Goal: Task Accomplishment & Management: Use online tool/utility

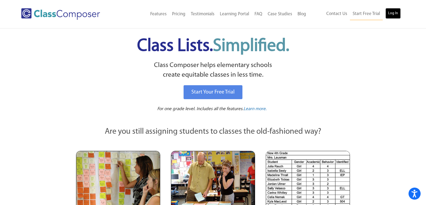
click at [388, 11] on link "Log In" at bounding box center [392, 13] width 15 height 11
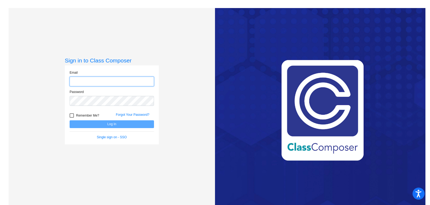
type input "[EMAIL_ADDRESS][PERSON_NAME][DOMAIN_NAME]"
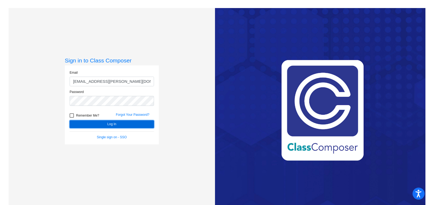
click at [103, 125] on button "Log In" at bounding box center [112, 125] width 84 height 8
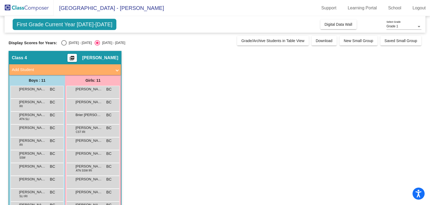
click at [71, 43] on div "[DATE] - [DATE]" at bounding box center [79, 43] width 25 height 5
click at [64, 46] on input "[DATE] - [DATE]" at bounding box center [64, 46] width 0 height 0
radio input "true"
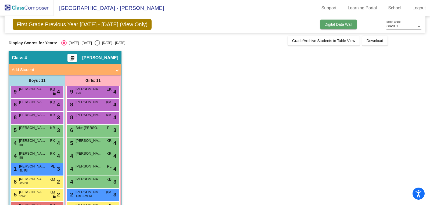
click at [340, 22] on span "Digital Data Wall" at bounding box center [338, 24] width 28 height 4
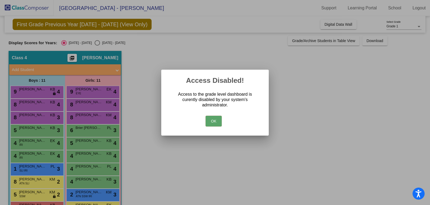
click at [220, 124] on button "OK" at bounding box center [213, 121] width 16 height 11
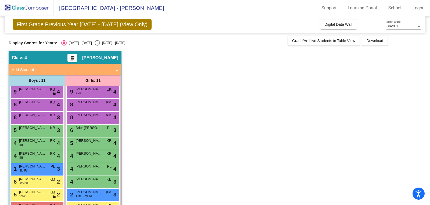
click at [106, 39] on div "Display Scores for Years: [DATE] - [DATE] [DATE] - [DATE] Grade/Archive Student…" at bounding box center [215, 41] width 412 height 10
click at [108, 44] on div "[DATE] - [DATE]" at bounding box center [112, 43] width 25 height 5
click at [97, 46] on input "[DATE] - [DATE]" at bounding box center [97, 46] width 0 height 0
radio input "true"
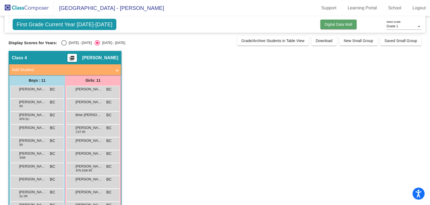
click at [332, 24] on span "Digital Data Wall" at bounding box center [338, 24] width 28 height 4
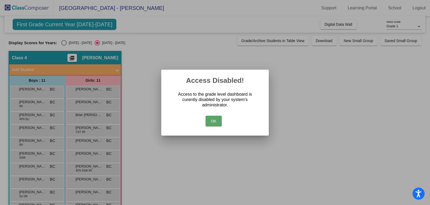
click at [215, 119] on button "OK" at bounding box center [213, 121] width 16 height 11
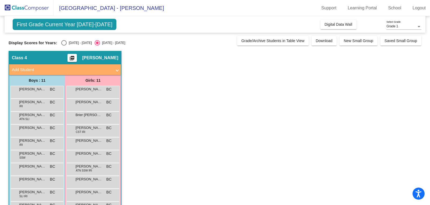
click at [392, 26] on span "Grade 1" at bounding box center [392, 26] width 12 height 4
drag, startPoint x: 391, startPoint y: 27, endPoint x: 390, endPoint y: 24, distance: 3.2
click at [390, 24] on span "Grade 1" at bounding box center [403, 27] width 35 height 10
click at [73, 41] on div "[DATE] - [DATE]" at bounding box center [79, 43] width 25 height 5
click at [64, 46] on input "[DATE] - [DATE]" at bounding box center [64, 46] width 0 height 0
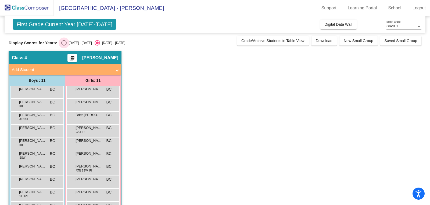
radio input "true"
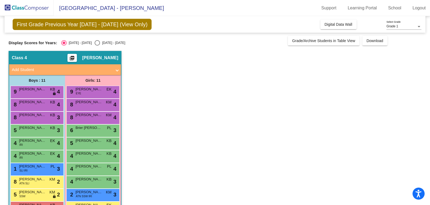
click at [99, 11] on span "[GEOGRAPHIC_DATA] - [PERSON_NAME]" at bounding box center [109, 8] width 110 height 9
click at [81, 9] on span "[GEOGRAPHIC_DATA] - [PERSON_NAME]" at bounding box center [109, 8] width 110 height 9
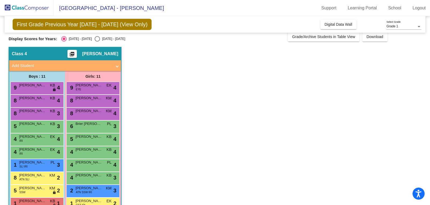
scroll to position [31, 0]
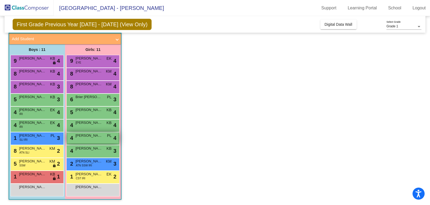
click at [80, 141] on div "4 [PERSON_NAME] lock do_not_disturb_alt 4" at bounding box center [92, 138] width 51 height 11
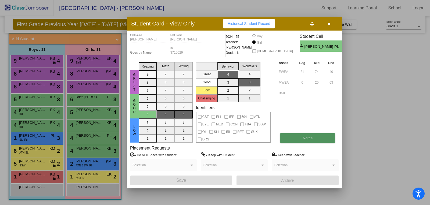
click at [318, 137] on button "Notes" at bounding box center [307, 138] width 55 height 10
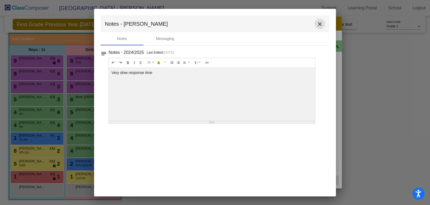
click at [321, 21] on mat-icon "close" at bounding box center [319, 24] width 6 height 6
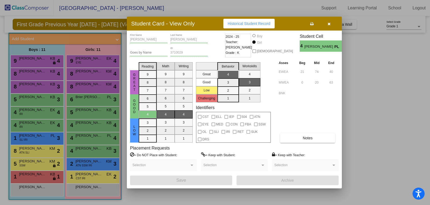
click at [331, 24] on button "button" at bounding box center [328, 24] width 17 height 10
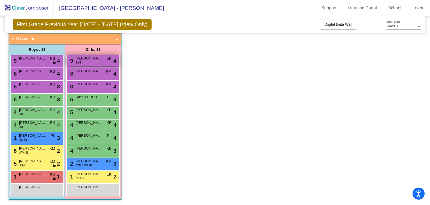
click at [106, 61] on div "9 [PERSON_NAME] EYE EK lock do_not_disturb_alt 4" at bounding box center [92, 60] width 51 height 11
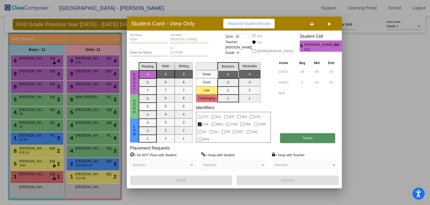
click at [305, 139] on span "Notes" at bounding box center [307, 138] width 10 height 4
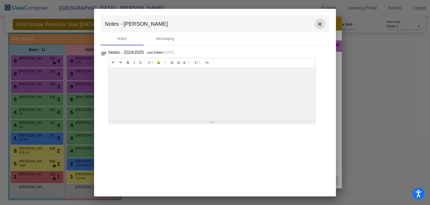
click at [321, 25] on mat-icon "close" at bounding box center [319, 24] width 6 height 6
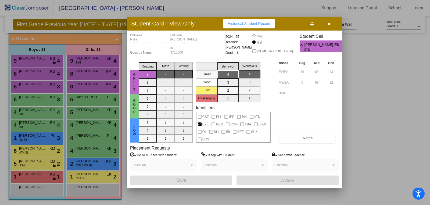
click at [333, 23] on button "button" at bounding box center [328, 24] width 17 height 10
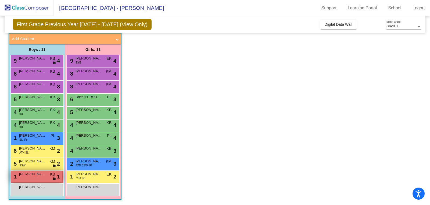
click at [44, 178] on div "1 [PERSON_NAME] KB lock do_not_disturb_alt 1" at bounding box center [36, 176] width 51 height 11
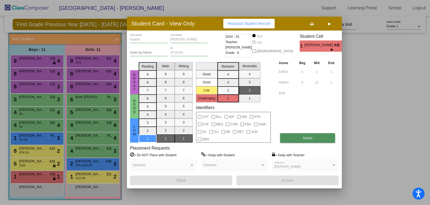
click at [303, 137] on span "Notes" at bounding box center [307, 138] width 10 height 4
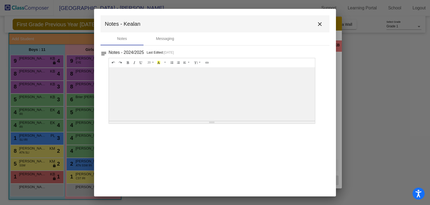
click at [324, 25] on button "close" at bounding box center [319, 24] width 11 height 11
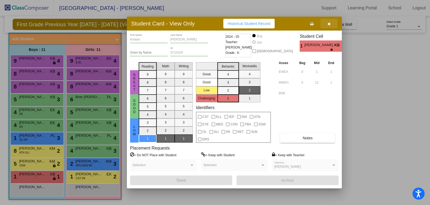
click at [328, 24] on icon "button" at bounding box center [328, 24] width 3 height 4
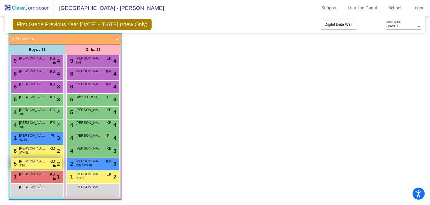
click at [50, 163] on span "KM" at bounding box center [52, 162] width 6 height 6
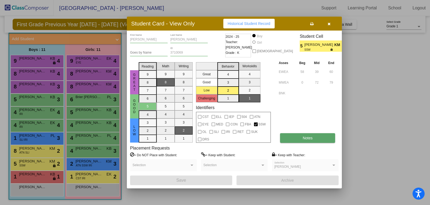
click at [300, 140] on button "Notes" at bounding box center [307, 138] width 55 height 10
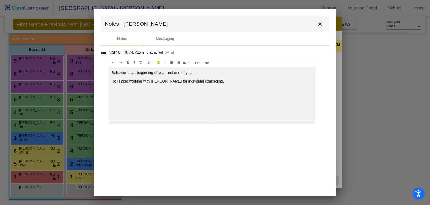
click at [318, 25] on mat-icon "close" at bounding box center [319, 24] width 6 height 6
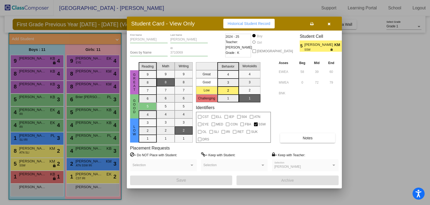
click at [326, 25] on button "button" at bounding box center [328, 24] width 17 height 10
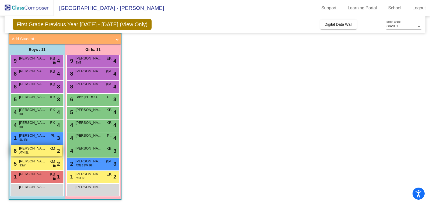
click at [47, 149] on div "8 [PERSON_NAME] ATN SLI KM lock do_not_disturb_alt 2" at bounding box center [36, 151] width 51 height 11
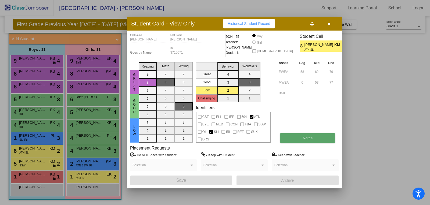
click at [316, 137] on button "Notes" at bounding box center [307, 138] width 55 height 10
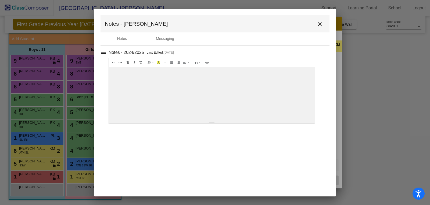
click at [316, 26] on mat-icon "close" at bounding box center [319, 24] width 6 height 6
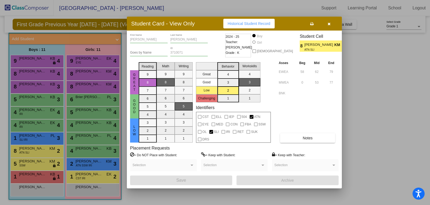
click at [328, 26] on icon "button" at bounding box center [328, 24] width 3 height 4
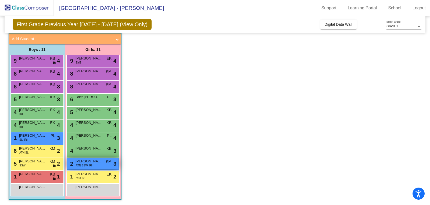
click at [106, 165] on div "2 [PERSON_NAME] ATN SSW IRI KM lock do_not_disturb_alt 3" at bounding box center [92, 163] width 51 height 11
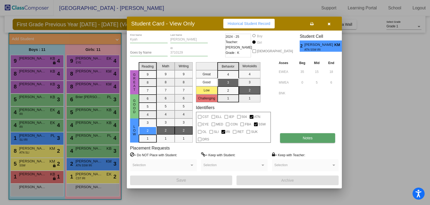
click at [314, 136] on button "Notes" at bounding box center [307, 138] width 55 height 10
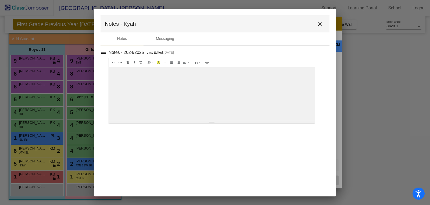
click at [320, 25] on mat-icon "close" at bounding box center [319, 24] width 6 height 6
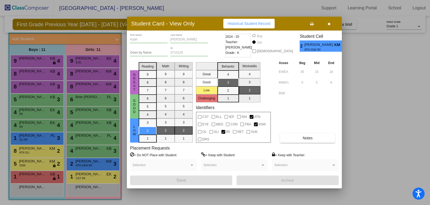
click at [330, 25] on button "button" at bounding box center [328, 24] width 17 height 10
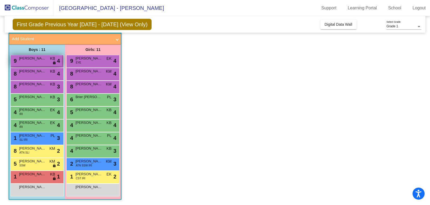
click at [46, 62] on div "9 [PERSON_NAME] KB lock do_not_disturb_alt 4" at bounding box center [36, 60] width 51 height 11
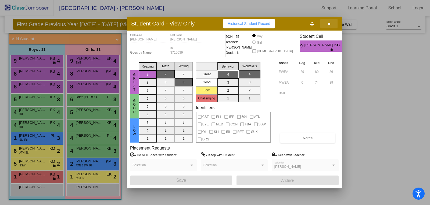
click at [329, 24] on icon "button" at bounding box center [328, 24] width 3 height 4
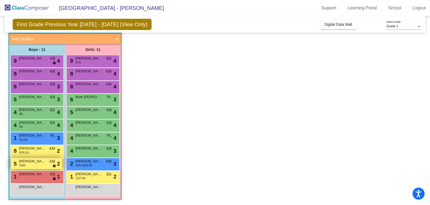
click at [55, 162] on div "5 [PERSON_NAME] SSW KM lock do_not_disturb_alt 2" at bounding box center [36, 163] width 51 height 11
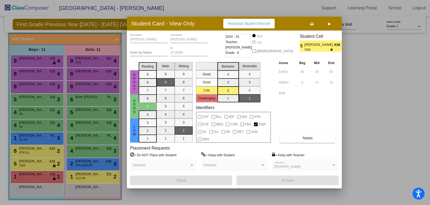
click at [327, 24] on icon "button" at bounding box center [328, 24] width 3 height 4
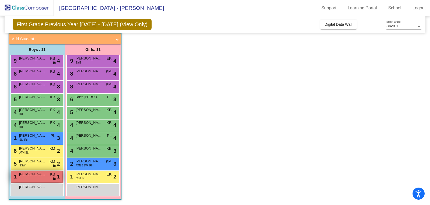
click at [51, 178] on div "1 [PERSON_NAME] KB lock do_not_disturb_alt 1" at bounding box center [36, 176] width 51 height 11
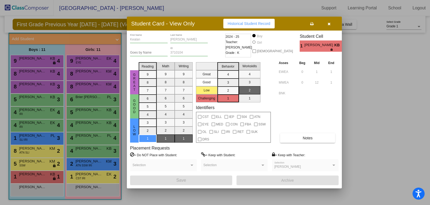
click at [329, 23] on icon "button" at bounding box center [328, 24] width 3 height 4
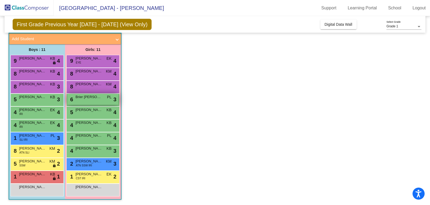
click at [117, 101] on div "6 Brier [PERSON_NAME] lock do_not_disturb_alt 3" at bounding box center [92, 99] width 51 height 11
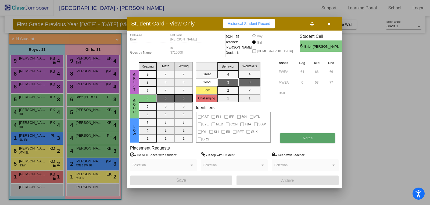
click at [312, 141] on button "Notes" at bounding box center [307, 138] width 55 height 10
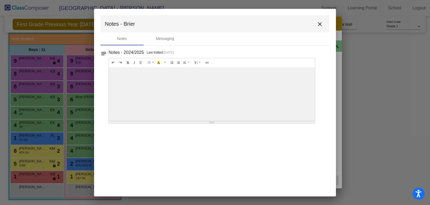
click at [320, 25] on mat-icon "close" at bounding box center [319, 24] width 6 height 6
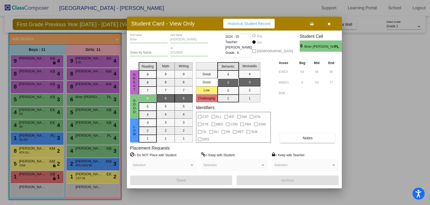
click at [330, 26] on button "button" at bounding box center [328, 24] width 17 height 10
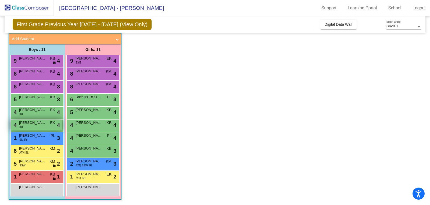
click at [50, 125] on div "4 [PERSON_NAME] IRI EK lock do_not_disturb_alt 4" at bounding box center [36, 125] width 51 height 11
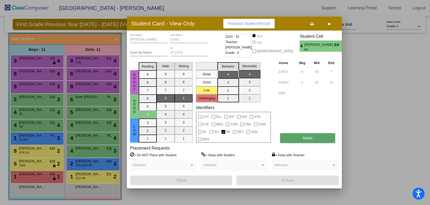
click at [309, 136] on span "Notes" at bounding box center [307, 138] width 10 height 4
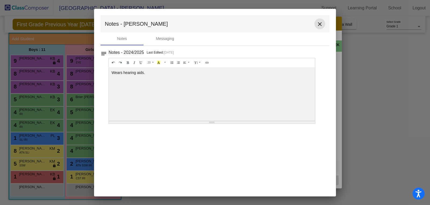
click at [316, 23] on button "close" at bounding box center [319, 24] width 11 height 11
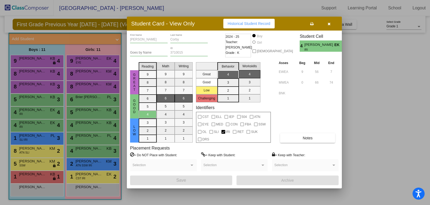
click at [330, 23] on icon "button" at bounding box center [328, 24] width 3 height 4
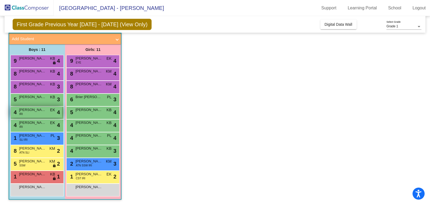
click at [40, 114] on div "4 [PERSON_NAME] IRI EK lock do_not_disturb_alt 4" at bounding box center [36, 112] width 51 height 11
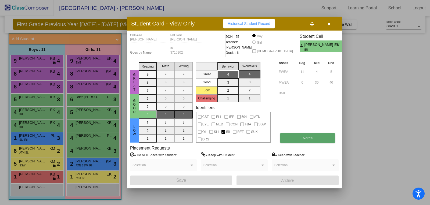
click at [315, 136] on button "Notes" at bounding box center [307, 138] width 55 height 10
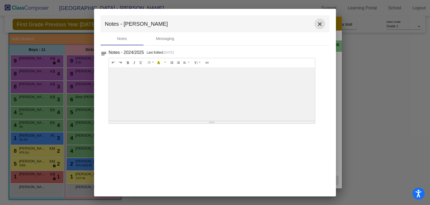
click at [320, 24] on mat-icon "close" at bounding box center [319, 24] width 6 height 6
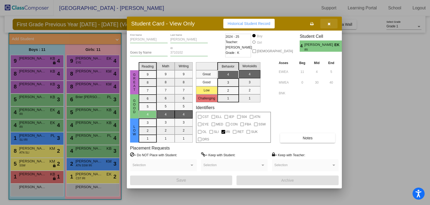
click at [327, 24] on icon "button" at bounding box center [328, 24] width 3 height 4
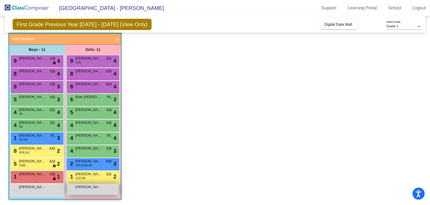
click at [86, 187] on span "[PERSON_NAME]" at bounding box center [88, 187] width 27 height 5
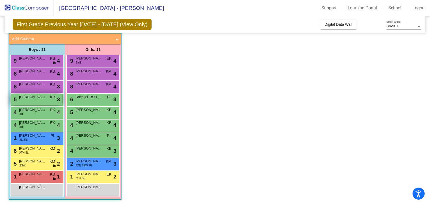
click at [30, 98] on span "[PERSON_NAME]" at bounding box center [32, 97] width 27 height 5
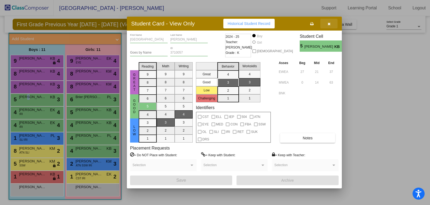
drag, startPoint x: 328, startPoint y: 25, endPoint x: 241, endPoint y: 56, distance: 91.8
click at [327, 26] on icon "button" at bounding box center [328, 24] width 3 height 4
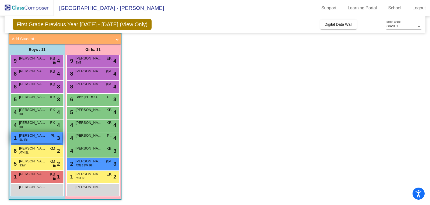
click at [30, 136] on span "[PERSON_NAME]" at bounding box center [32, 135] width 27 height 5
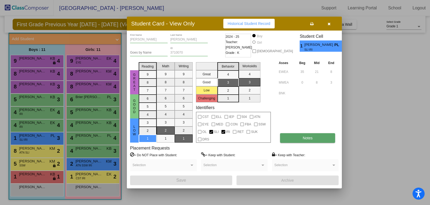
click at [302, 138] on button "Notes" at bounding box center [307, 138] width 55 height 10
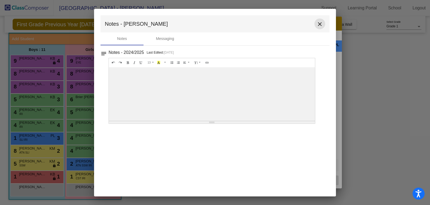
click at [319, 23] on mat-icon "close" at bounding box center [319, 24] width 6 height 6
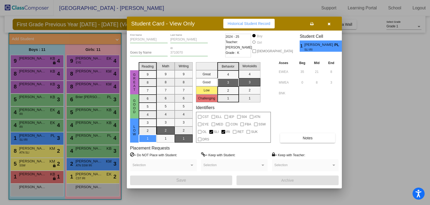
click at [329, 24] on icon "button" at bounding box center [328, 24] width 3 height 4
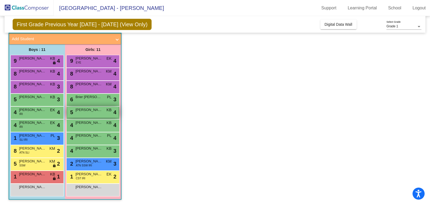
click at [95, 108] on span "[PERSON_NAME]" at bounding box center [88, 109] width 27 height 5
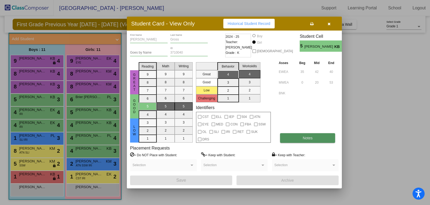
click at [294, 136] on button "Notes" at bounding box center [307, 138] width 55 height 10
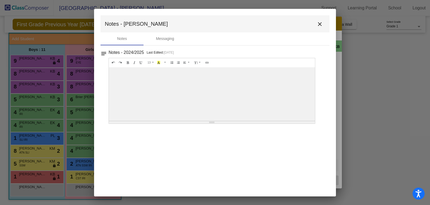
click at [321, 24] on mat-icon "close" at bounding box center [319, 24] width 6 height 6
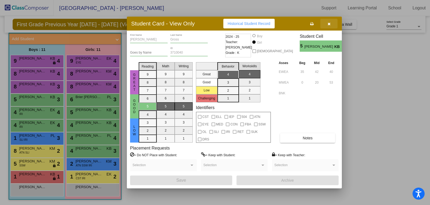
click at [326, 26] on button "button" at bounding box center [328, 24] width 17 height 10
